Goal: Find contact information: Find contact information

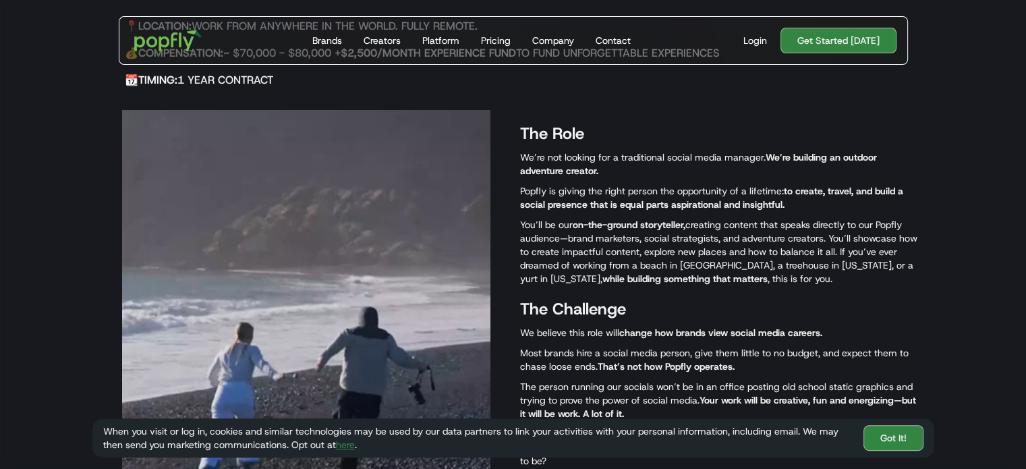
scroll to position [552, 0]
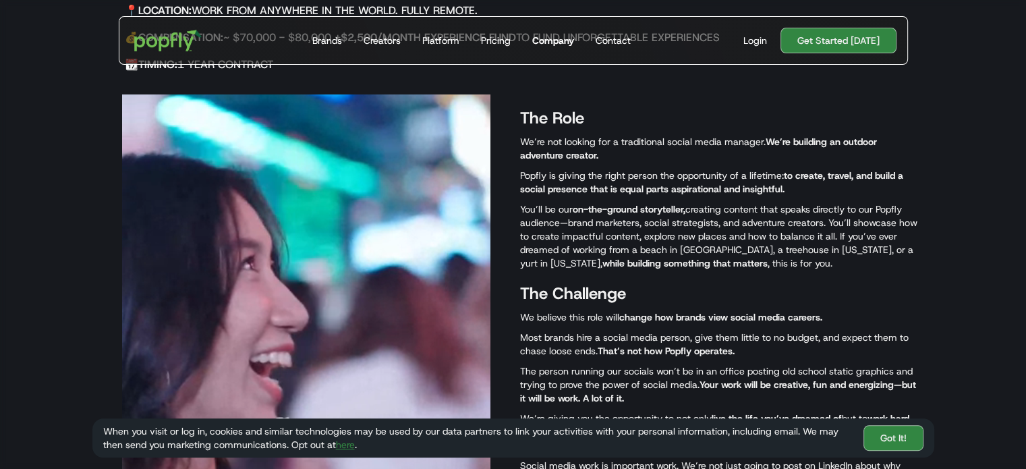
click at [560, 44] on div "Company" at bounding box center [553, 40] width 42 height 13
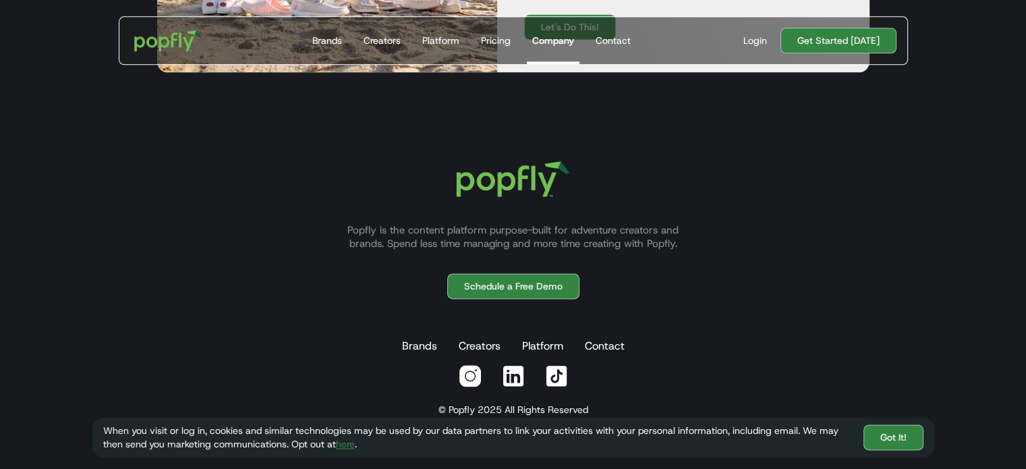
scroll to position [1724, 0]
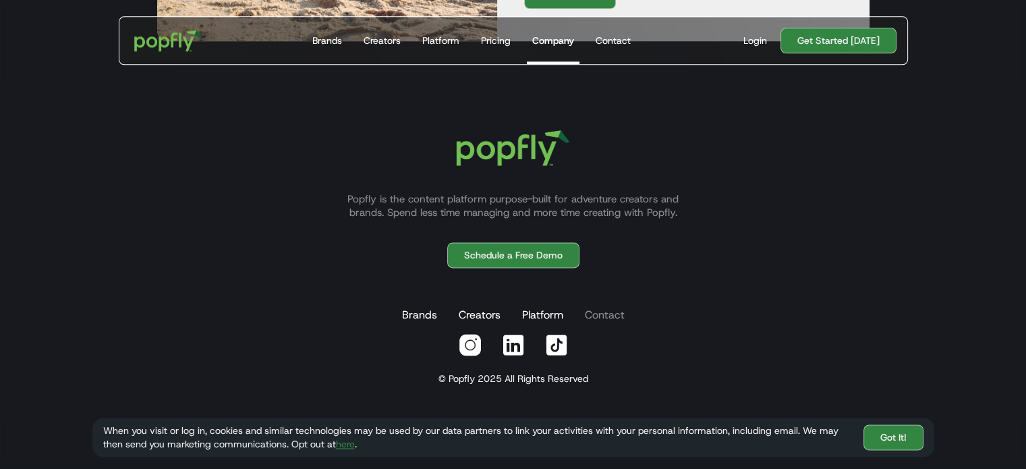
click at [594, 312] on link "Contact" at bounding box center [604, 314] width 45 height 27
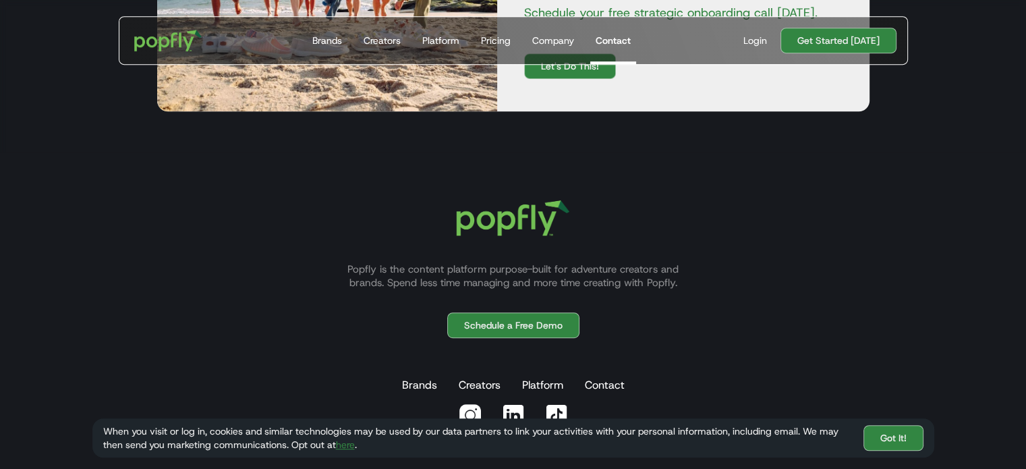
scroll to position [815, 0]
